Goal: Find specific page/section: Find specific page/section

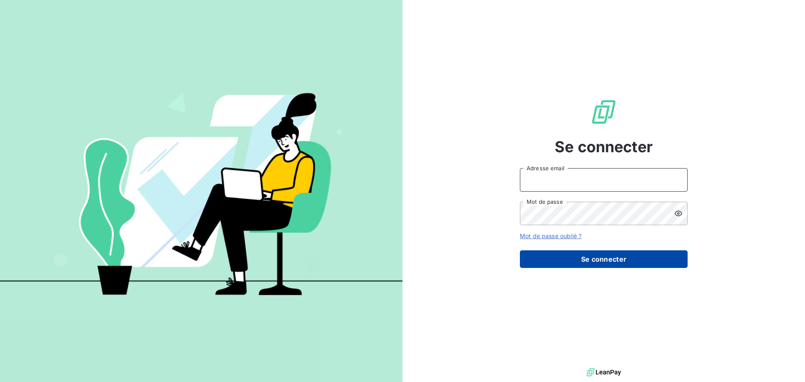
type input "[PERSON_NAME][EMAIL_ADDRESS][DOMAIN_NAME]"
click at [601, 263] on button "Se connecter" at bounding box center [604, 259] width 168 height 18
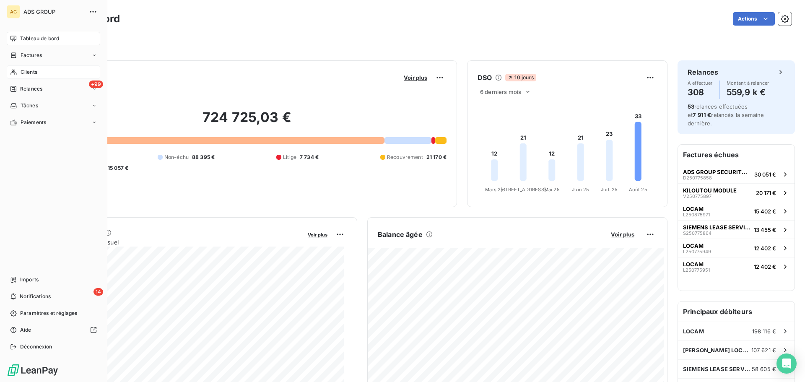
click at [31, 73] on span "Clients" at bounding box center [29, 72] width 17 height 8
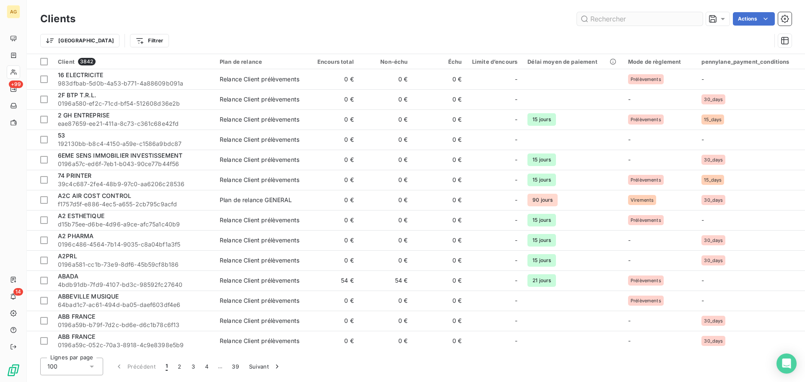
click at [653, 20] on input "text" at bounding box center [640, 18] width 126 height 13
click at [612, 17] on input "text" at bounding box center [640, 18] width 126 height 13
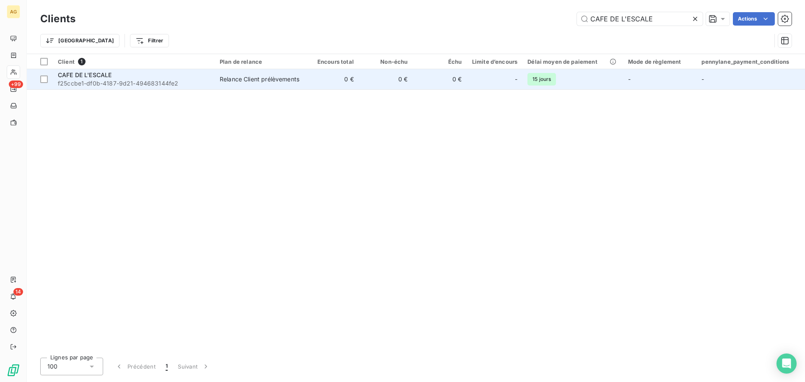
type input "CAFE DE L'ESCALE"
click at [106, 82] on span "f25ccbe1-df0b-4187-9d21-494683144fe2" at bounding box center [134, 83] width 152 height 8
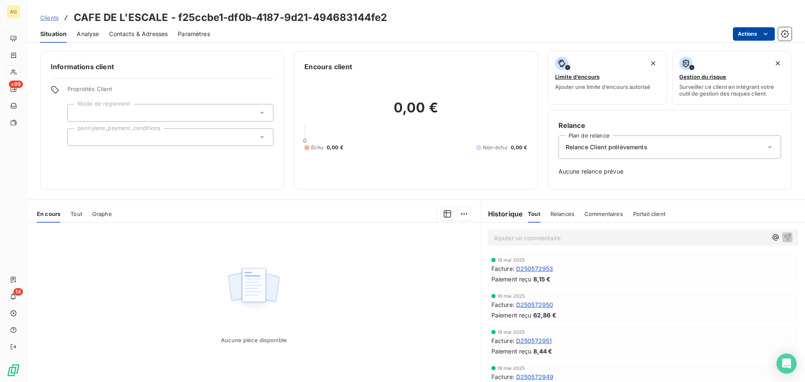
click at [754, 30] on html "AG +99 14 Clients CAFE DE L'ESCALE - f25ccbe1-df0b-4187-9d21-494683144fe2 Situa…" at bounding box center [402, 191] width 805 height 382
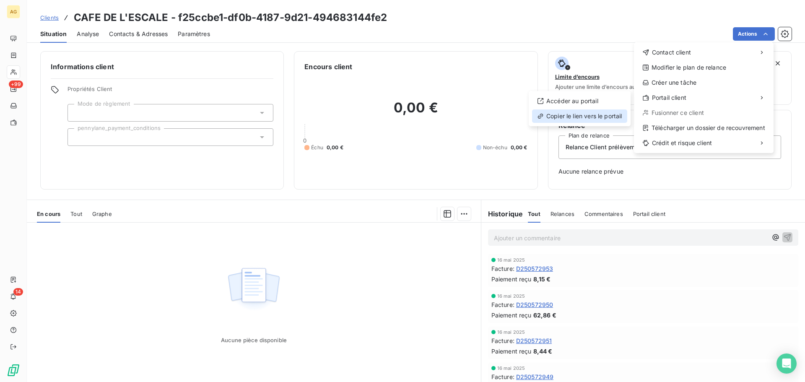
click at [577, 117] on div "Copier le lien vers le portail" at bounding box center [579, 115] width 95 height 13
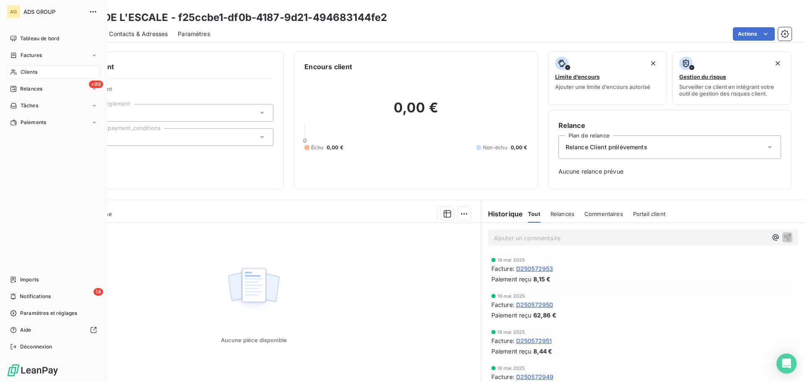
click at [21, 72] on span "Clients" at bounding box center [29, 72] width 17 height 8
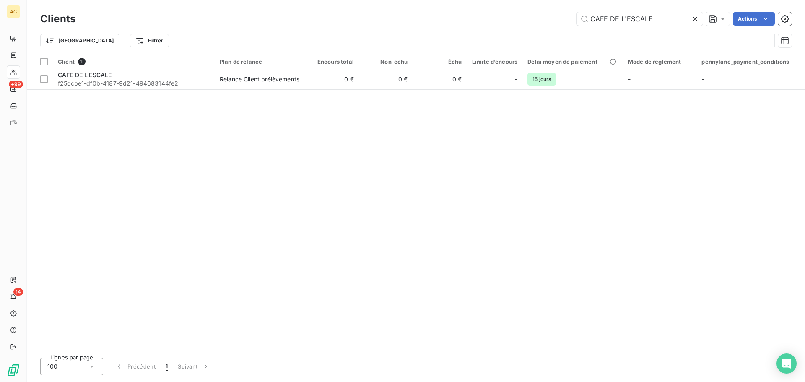
click at [694, 16] on icon at bounding box center [695, 19] width 8 height 8
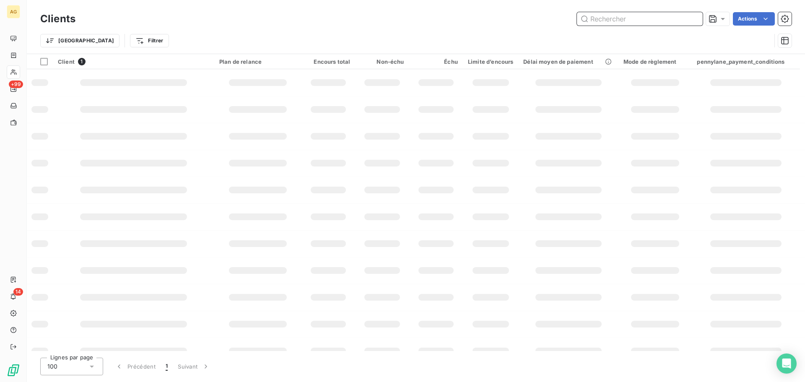
click at [624, 18] on input "text" at bounding box center [640, 18] width 126 height 13
type input "pharmacie [PERSON_NAME]"
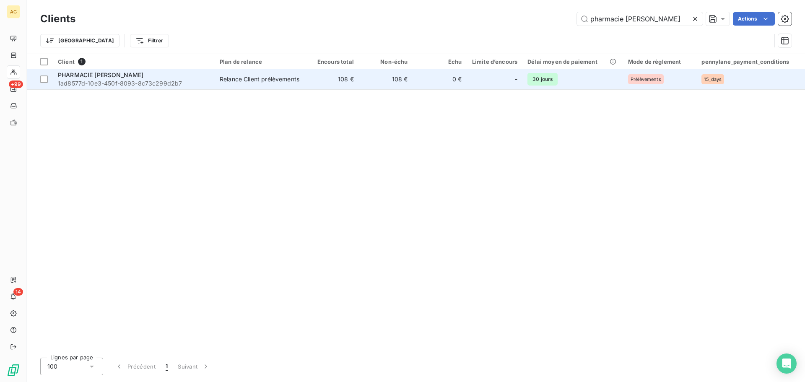
click at [119, 75] on div "PHARMACIE [PERSON_NAME]" at bounding box center [134, 75] width 152 height 8
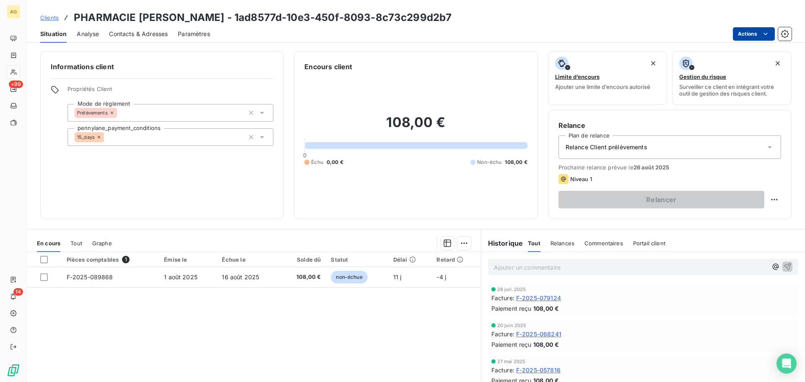
click at [756, 31] on html "AG +99 14 Clients PHARMACIE [PERSON_NAME] - 1ad8577d-10e3-450f-8093-8c73c299d2b…" at bounding box center [402, 191] width 805 height 382
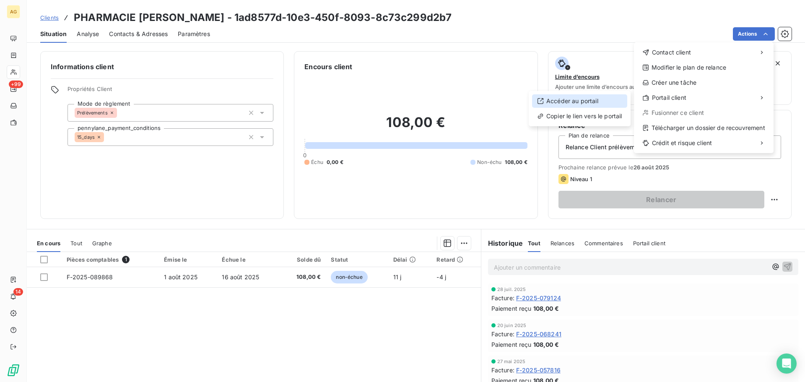
click at [585, 101] on div "Accéder au portail" at bounding box center [579, 100] width 95 height 13
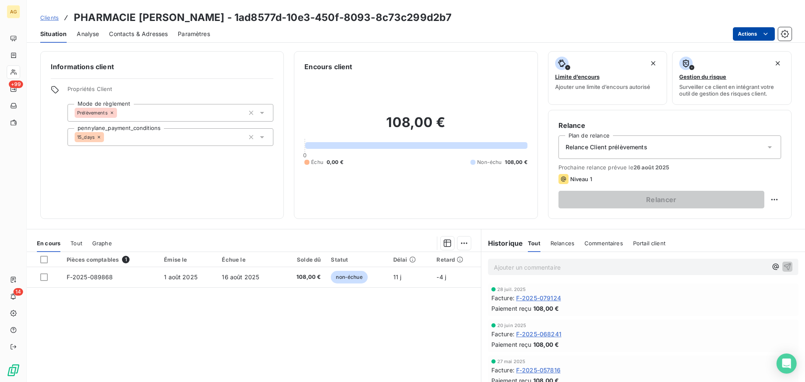
click at [739, 31] on html "AG +99 14 Clients PHARMACIE [PERSON_NAME] - 1ad8577d-10e3-450f-8093-8c73c299d2b…" at bounding box center [402, 191] width 805 height 382
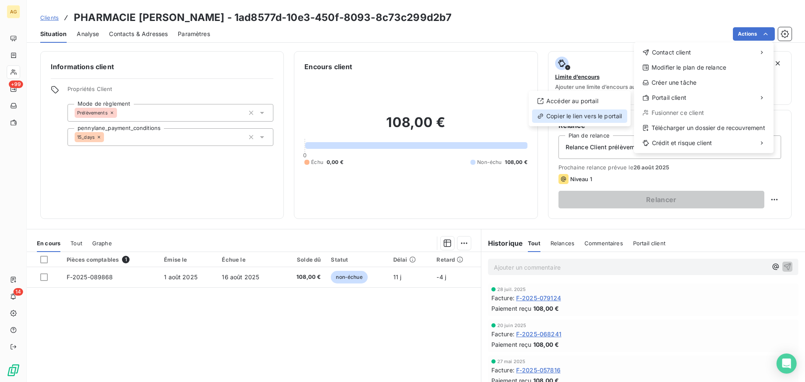
click at [572, 114] on div "Copier le lien vers le portail" at bounding box center [579, 115] width 95 height 13
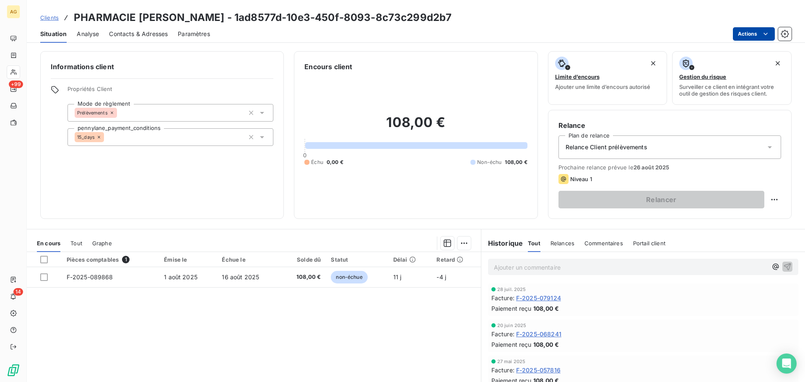
click at [742, 31] on html "AG +99 14 Clients PHARMACIE [PERSON_NAME] - 1ad8577d-10e3-450f-8093-8c73c299d2b…" at bounding box center [402, 191] width 805 height 382
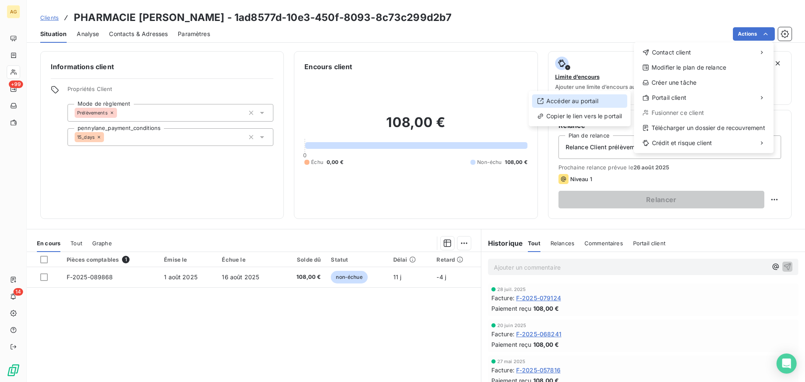
click at [567, 99] on div "Accéder au portail" at bounding box center [579, 100] width 95 height 13
